Goal: Navigation & Orientation: Find specific page/section

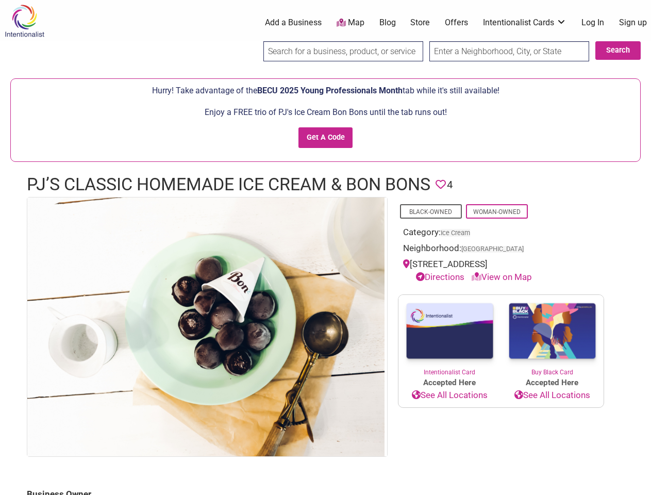
click at [325, 247] on img at bounding box center [205, 326] width 357 height 258
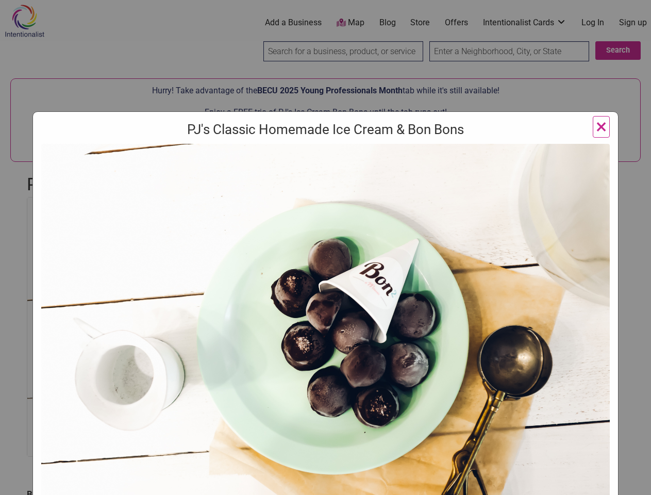
click at [206, 326] on img at bounding box center [325, 350] width 568 height 412
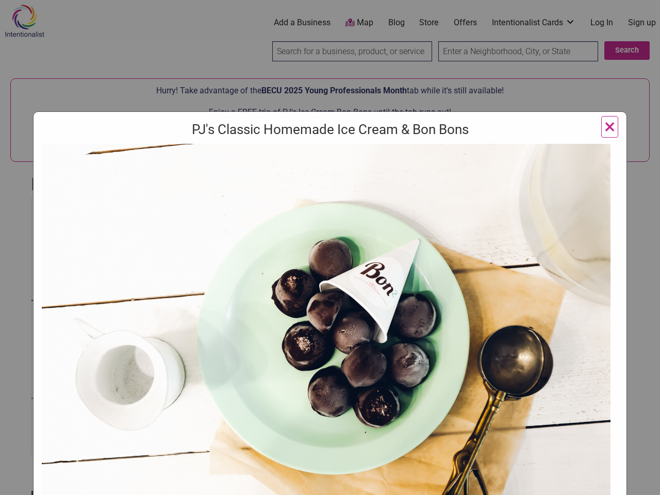
click at [639, 483] on div "PJ's Classic Homemade Ice Cream & Bon Bons ×" at bounding box center [330, 247] width 660 height 495
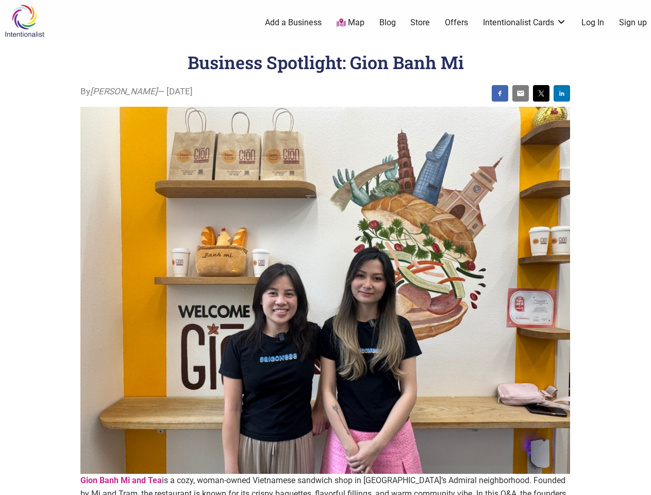
click at [325, 247] on img at bounding box center [325, 290] width 490 height 367
click at [500, 93] on img at bounding box center [500, 93] width 8 height 8
click at [521, 93] on img at bounding box center [520, 93] width 8 height 8
click at [541, 93] on img at bounding box center [541, 93] width 8 height 8
click at [562, 93] on img at bounding box center [562, 93] width 8 height 8
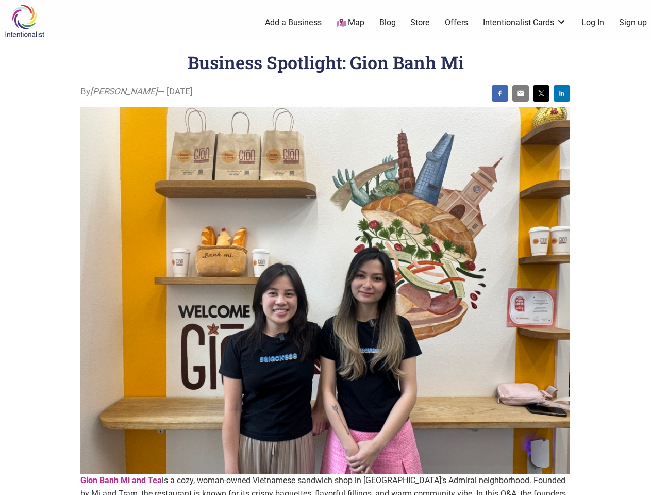
click at [639, 483] on icon at bounding box center [639, 482] width 11 height 13
